Goal: Book appointment/travel/reservation

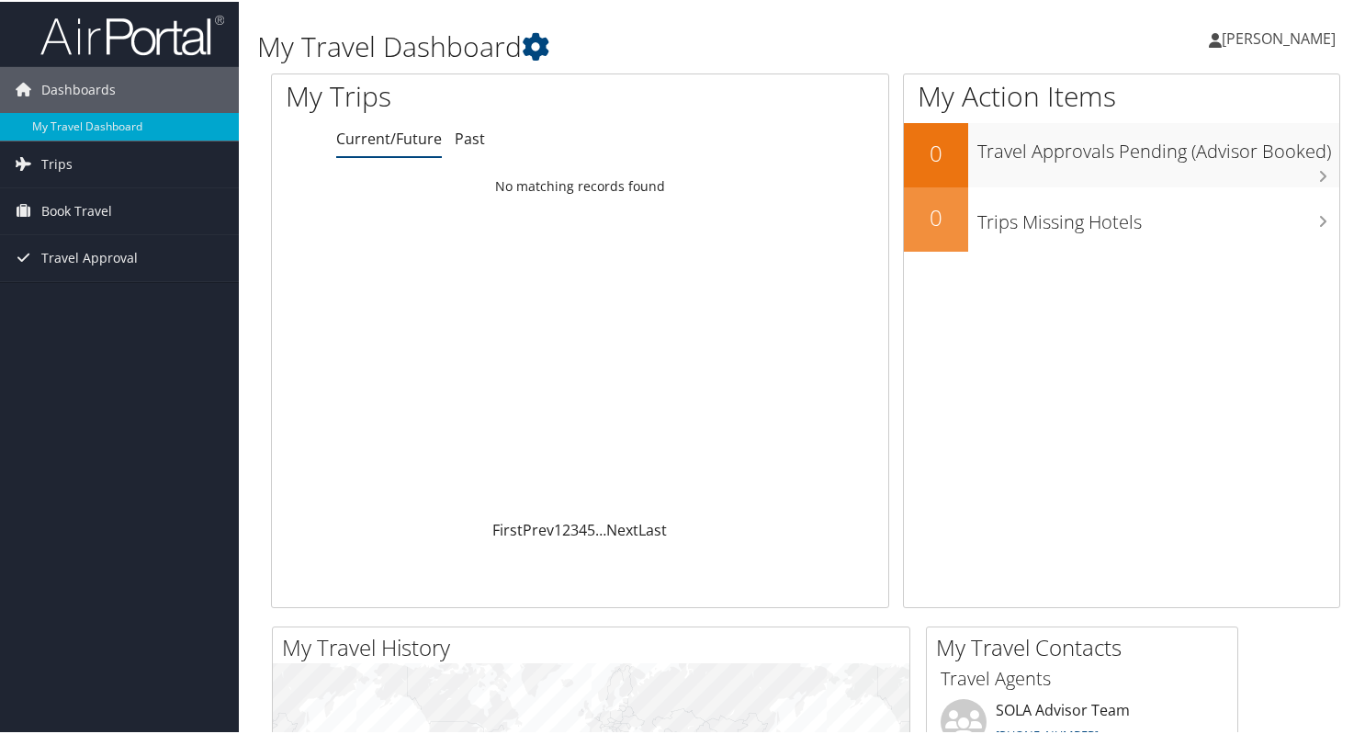
click at [503, 207] on div "Loading... No matching records found" at bounding box center [580, 342] width 616 height 349
click at [124, 200] on link "Book Travel" at bounding box center [119, 210] width 239 height 46
click at [107, 203] on span "Book Travel" at bounding box center [76, 210] width 71 height 46
click at [96, 271] on link "Book/Manage Online Trips" at bounding box center [119, 274] width 239 height 28
